Goal: Task Accomplishment & Management: Complete application form

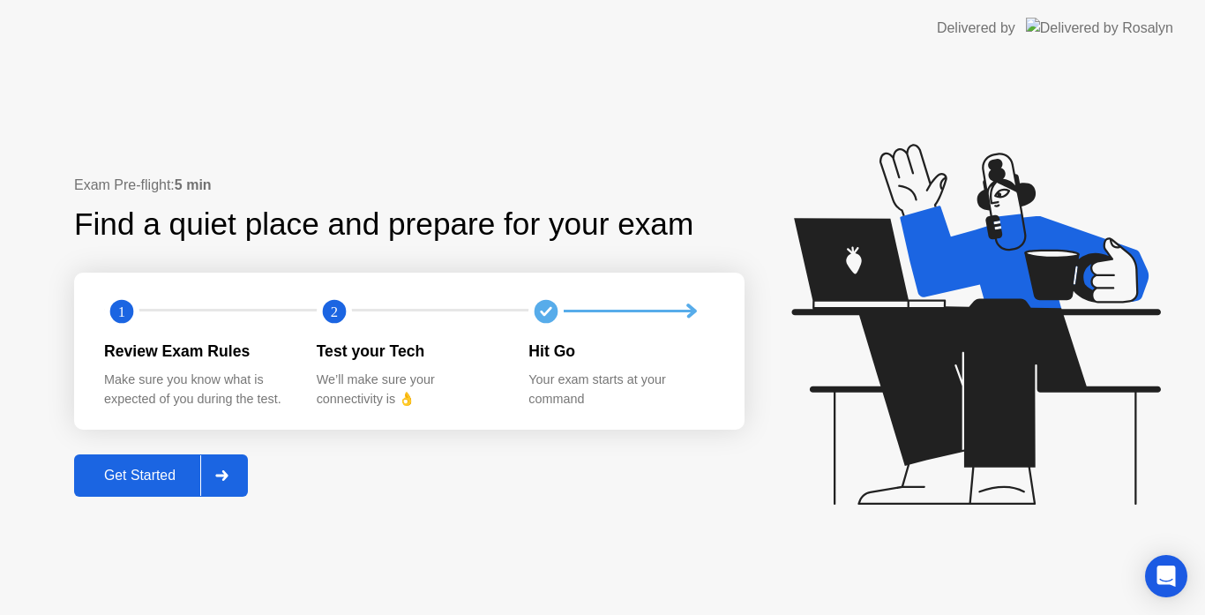
click at [160, 480] on div "Get Started" at bounding box center [139, 475] width 121 height 16
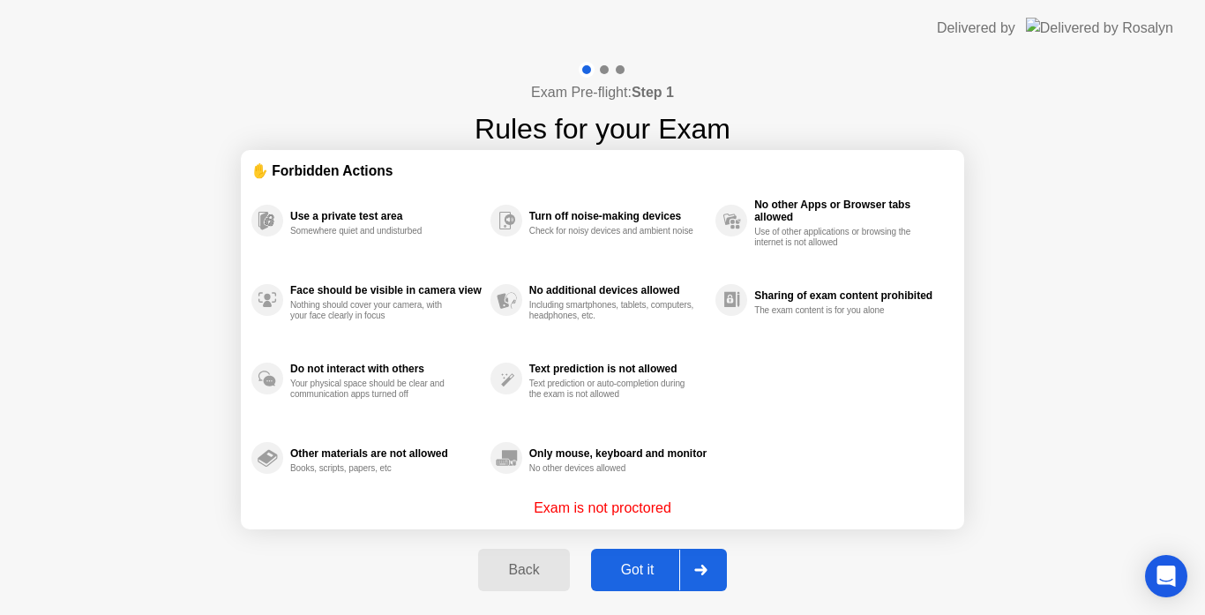
click at [639, 565] on div "Got it" at bounding box center [637, 570] width 83 height 16
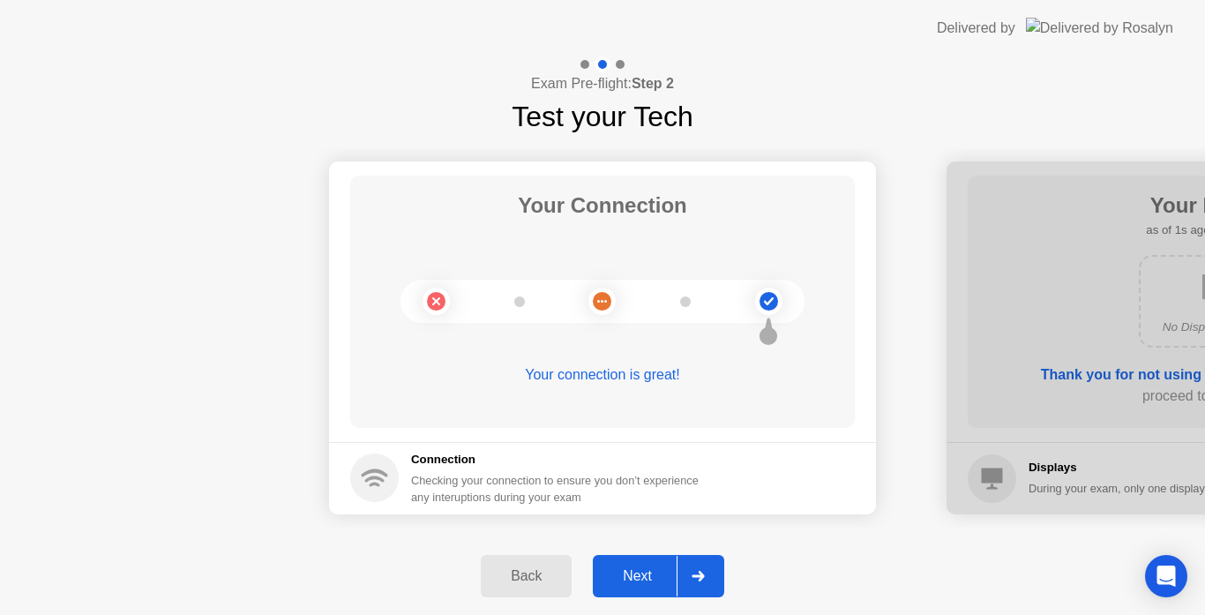
click at [639, 568] on div "Next" at bounding box center [637, 576] width 78 height 16
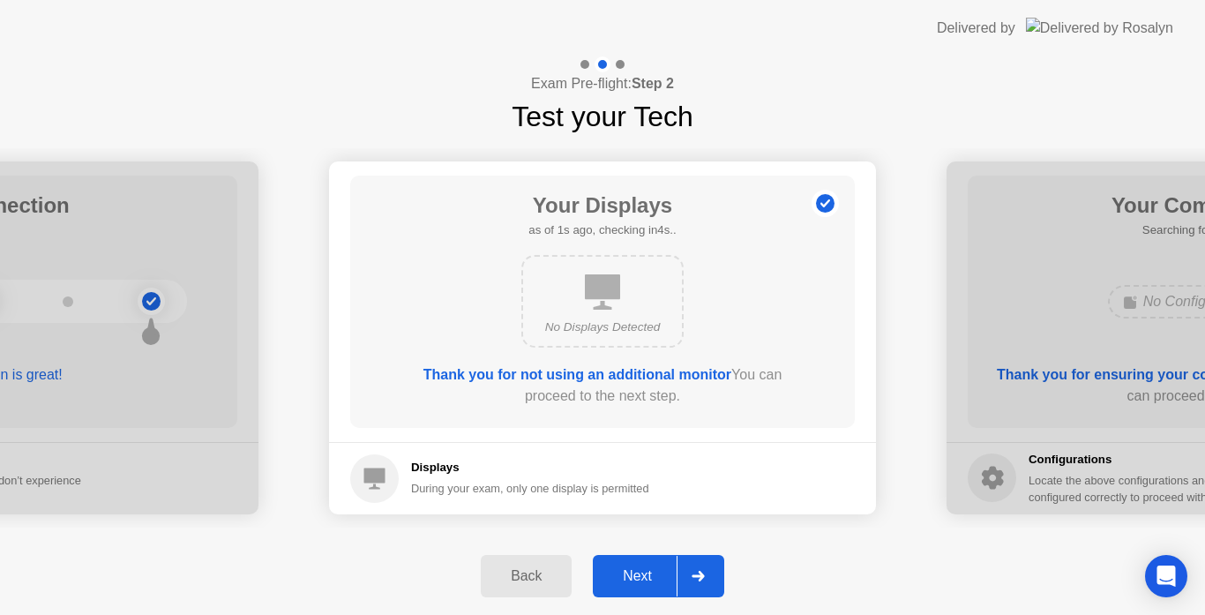
click at [639, 568] on div "Next" at bounding box center [637, 576] width 78 height 16
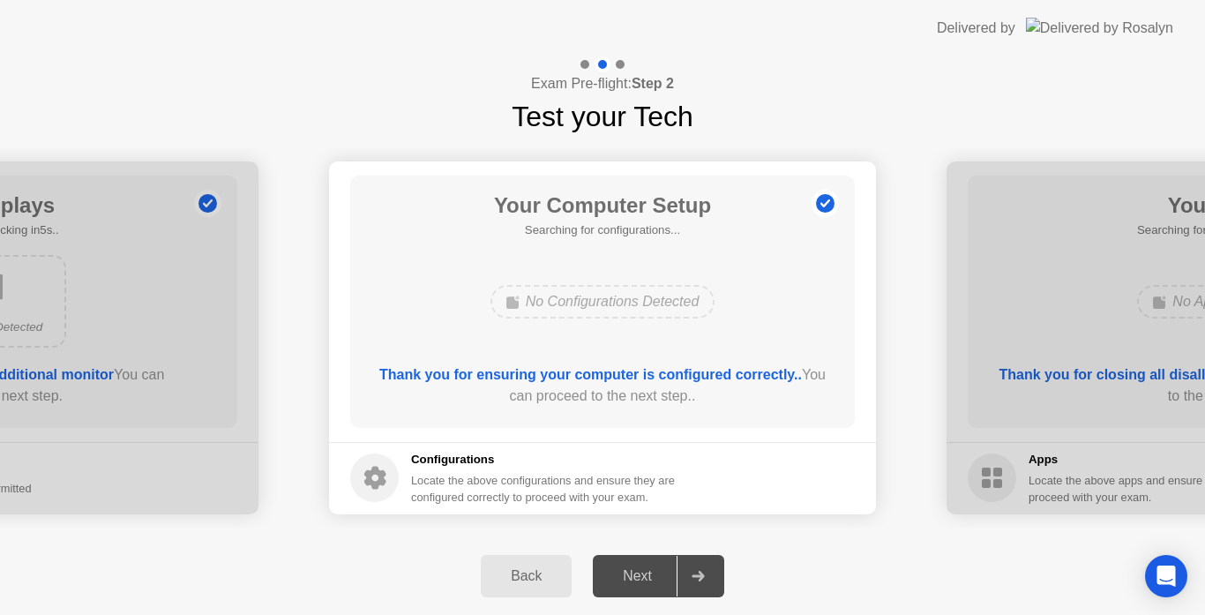
click at [639, 568] on div "Next" at bounding box center [637, 576] width 78 height 16
click at [640, 580] on div "Next" at bounding box center [637, 576] width 78 height 16
click at [638, 568] on div "Next" at bounding box center [637, 576] width 78 height 16
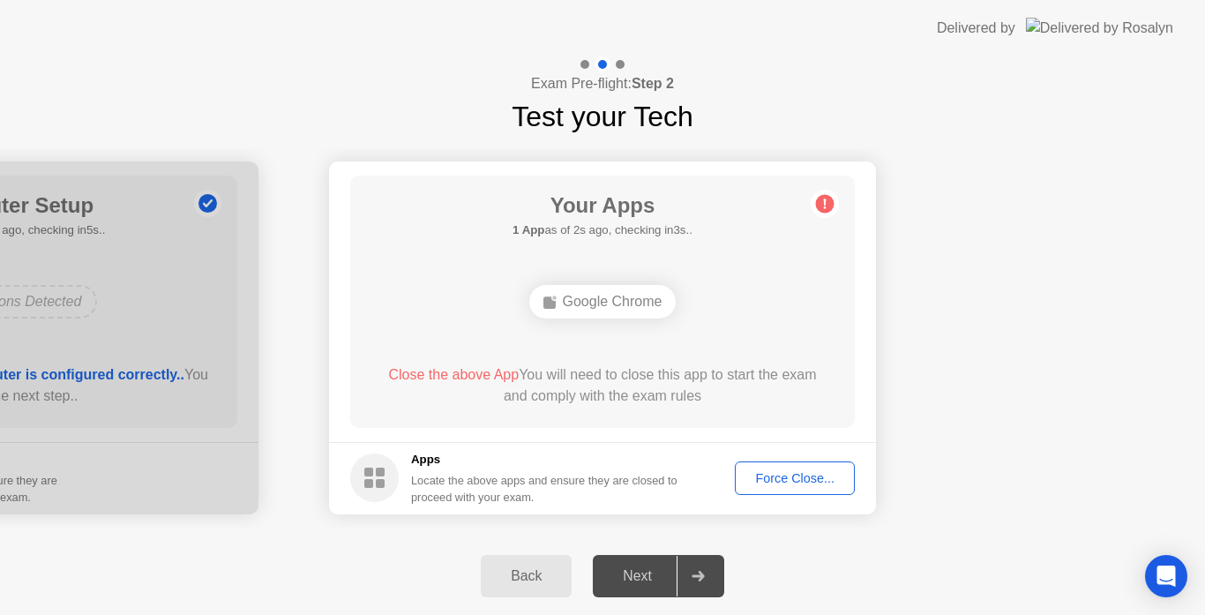
click at [759, 474] on div "Force Close..." at bounding box center [795, 478] width 108 height 14
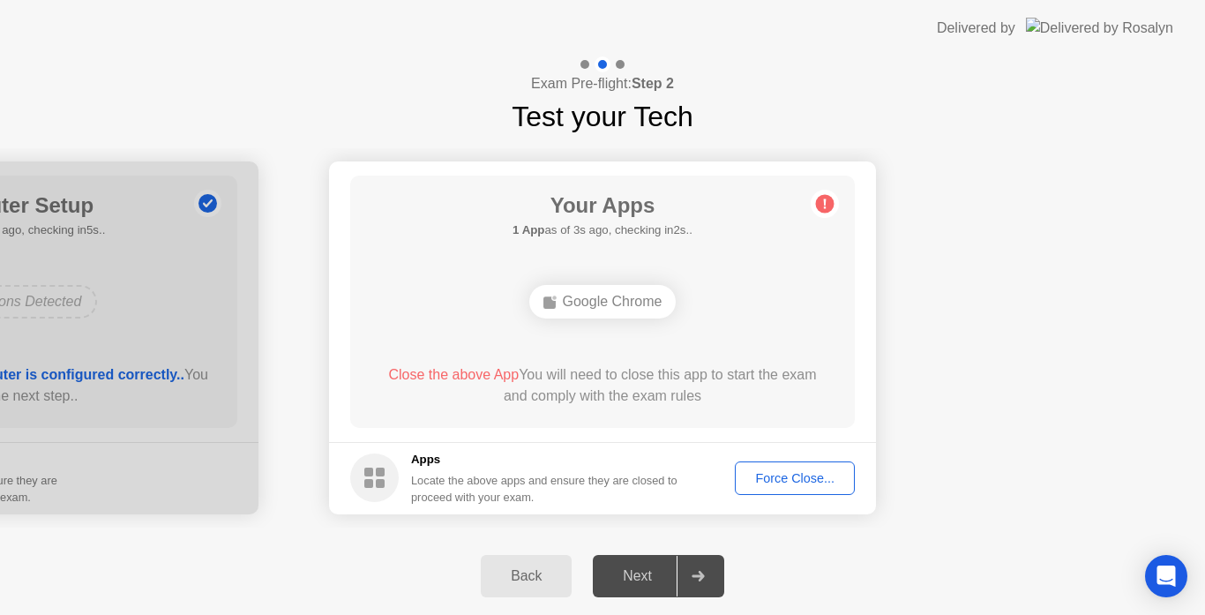
click at [766, 480] on div "Force Close..." at bounding box center [795, 478] width 108 height 14
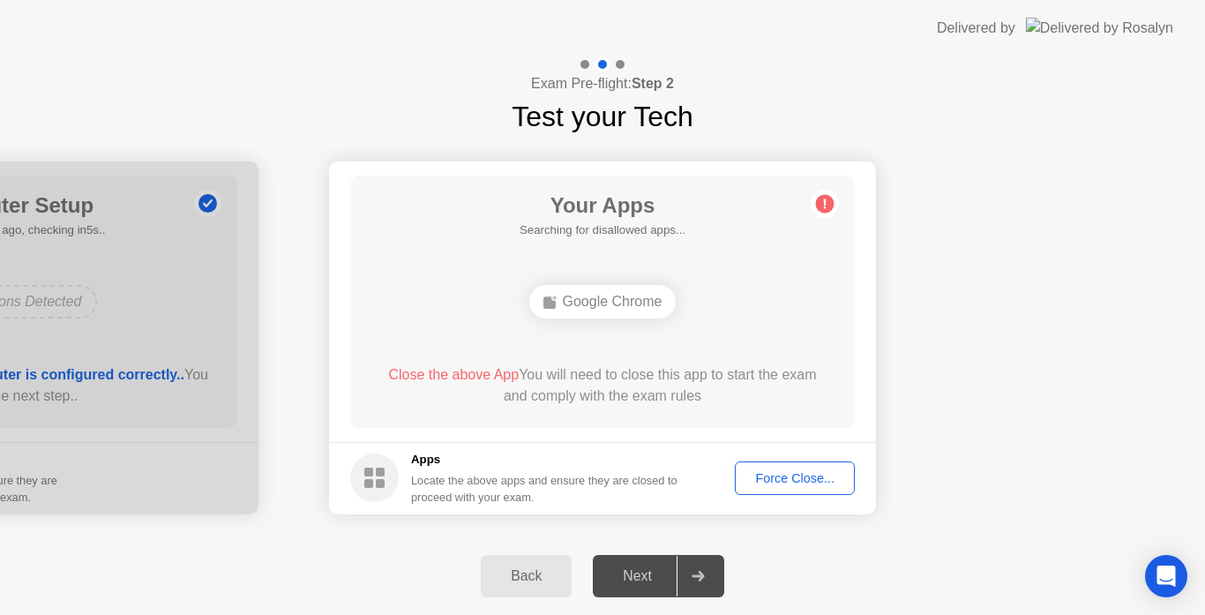
click at [777, 482] on div "Force Close..." at bounding box center [795, 478] width 108 height 14
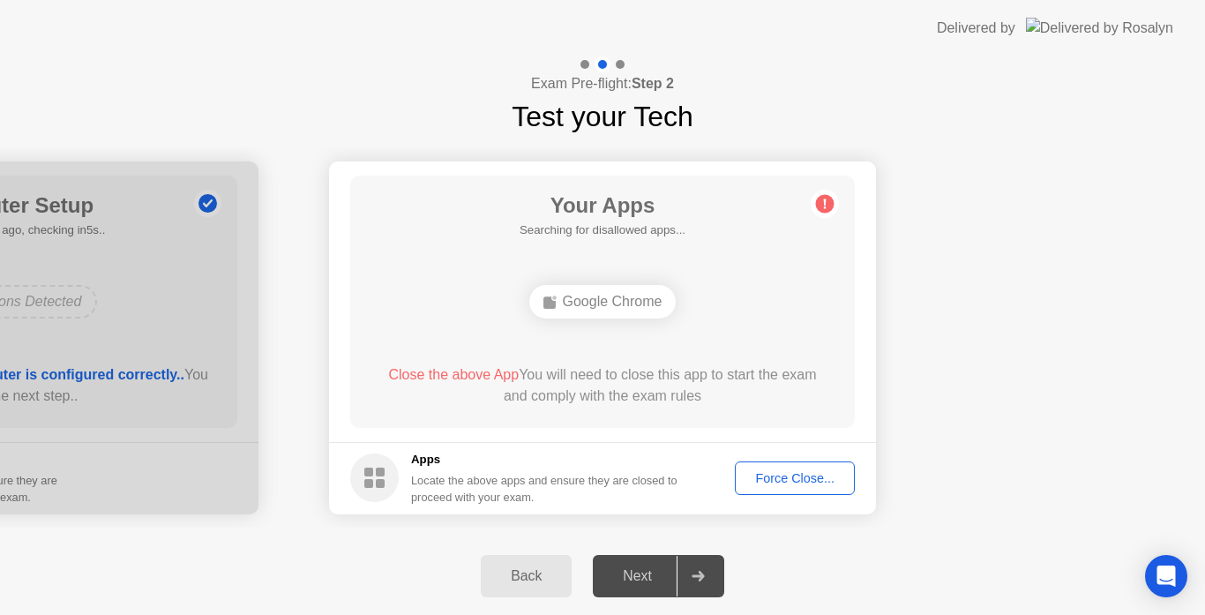
click at [775, 481] on div "Force Close..." at bounding box center [795, 478] width 108 height 14
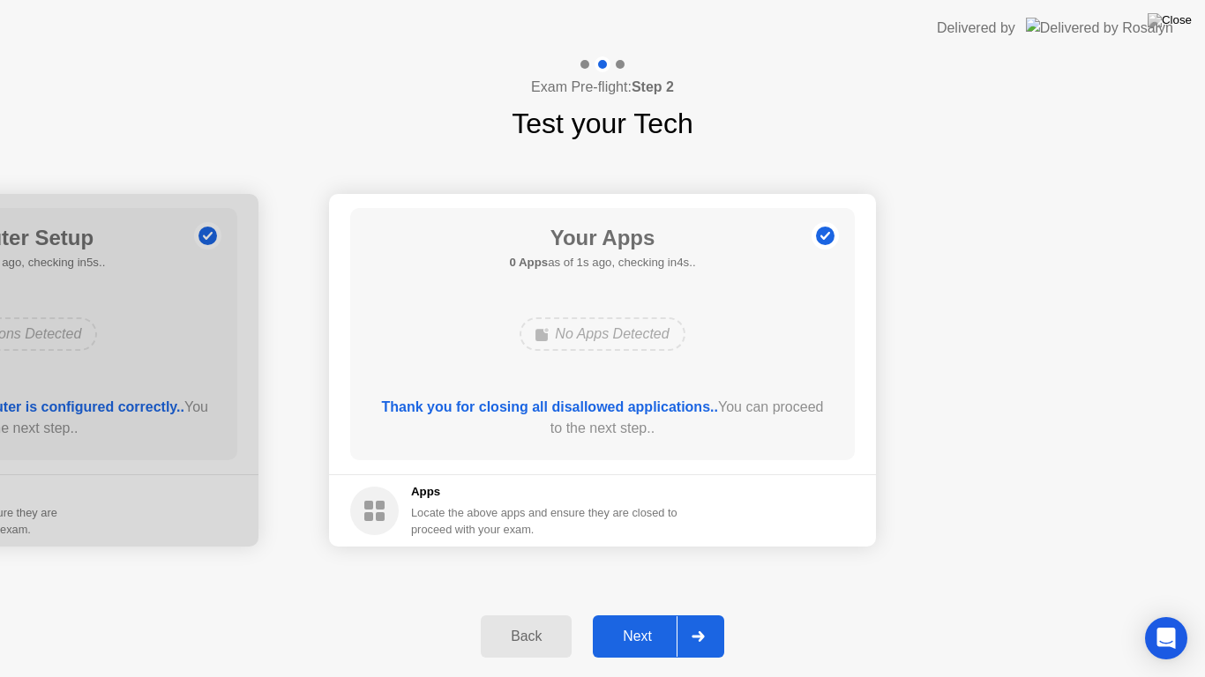
click at [635, 614] on div "Next" at bounding box center [637, 637] width 78 height 16
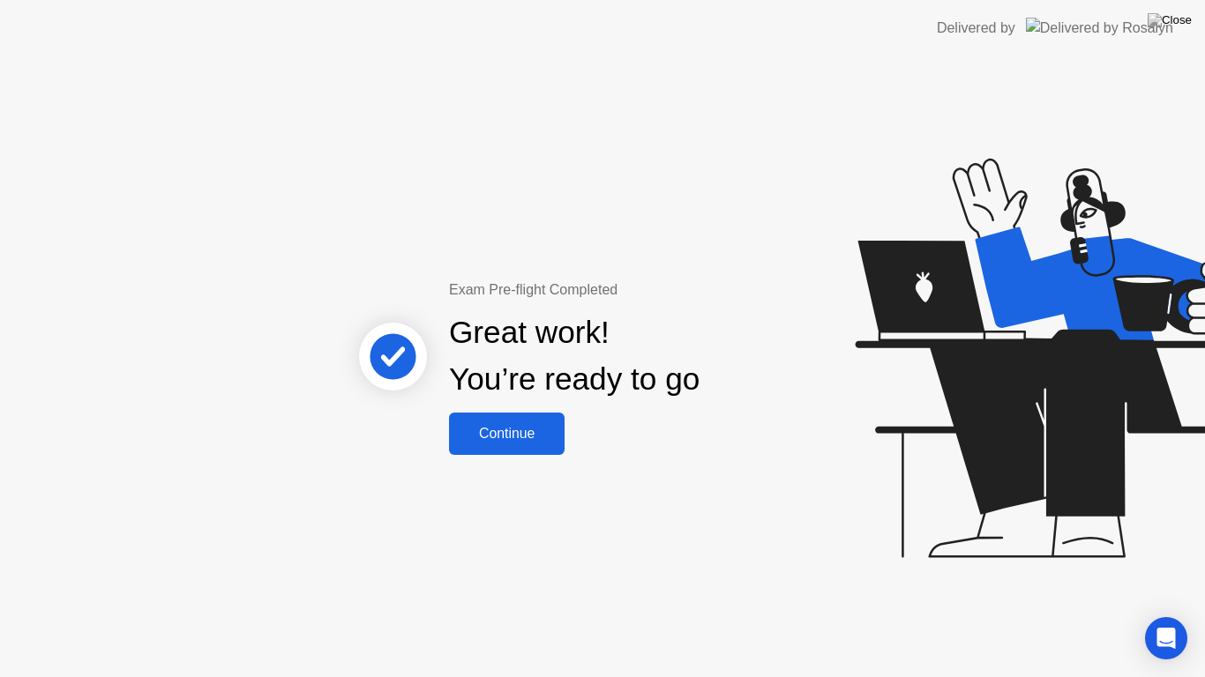
click at [493, 426] on div "Continue" at bounding box center [506, 434] width 105 height 16
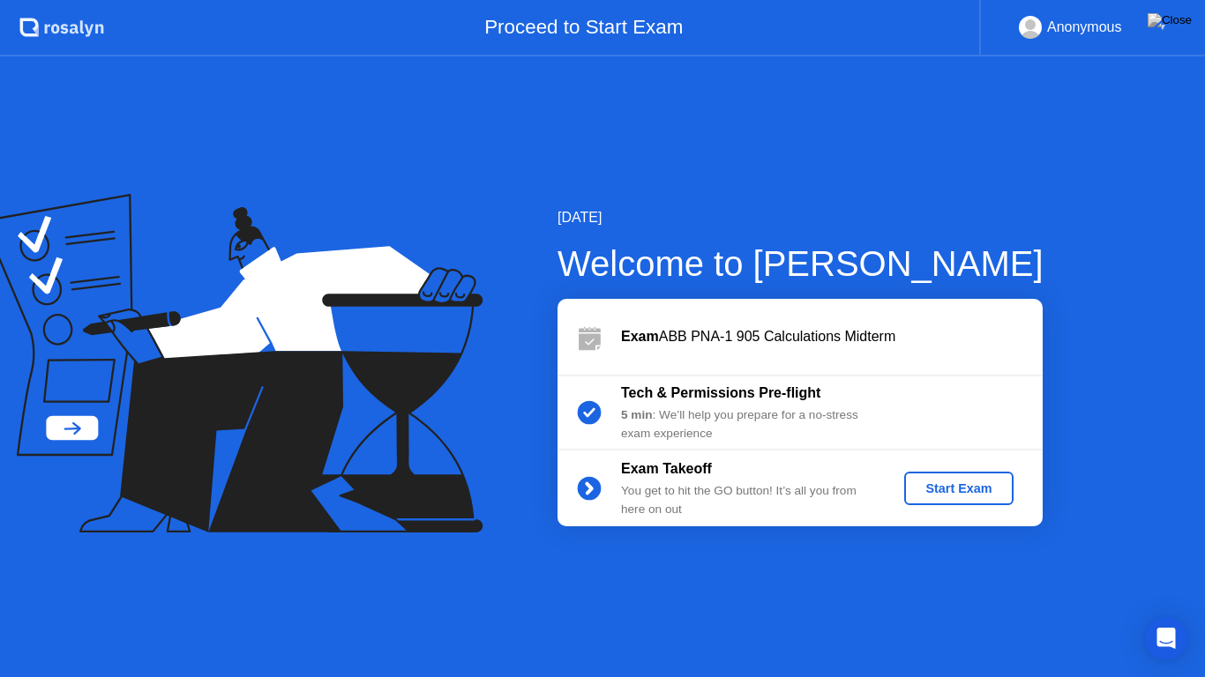
click at [948, 489] on div "Start Exam" at bounding box center [958, 488] width 94 height 14
